Goal: Check status: Check status

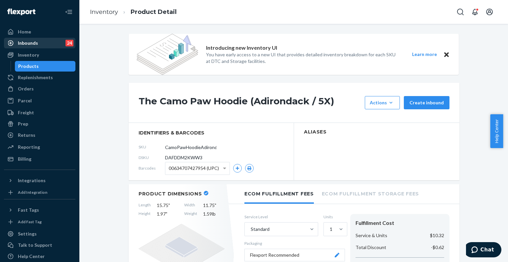
click at [42, 46] on div "Inbounds 24" at bounding box center [40, 42] width 70 height 9
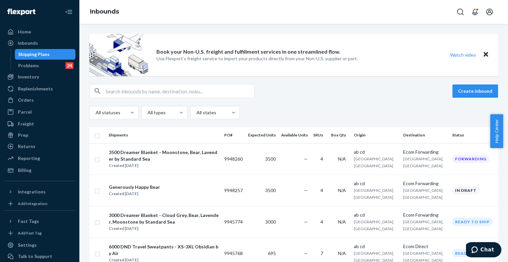
click at [132, 90] on input "text" at bounding box center [180, 90] width 149 height 13
paste input "250622XI"
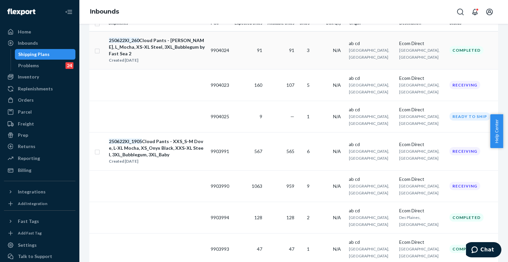
scroll to position [132, 0]
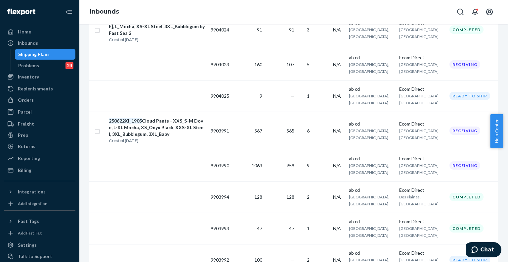
type input "250622XI"
drag, startPoint x: 238, startPoint y: 186, endPoint x: 263, endPoint y: 188, distance: 24.8
click at [263, 212] on tr "9903993 47 47 1 N/A ab cd [GEOGRAPHIC_DATA], [GEOGRAPHIC_DATA] Ecom Direct [GEO…" at bounding box center [293, 227] width 409 height 31
copy td "9903993"
